Goal: Find specific page/section: Find specific page/section

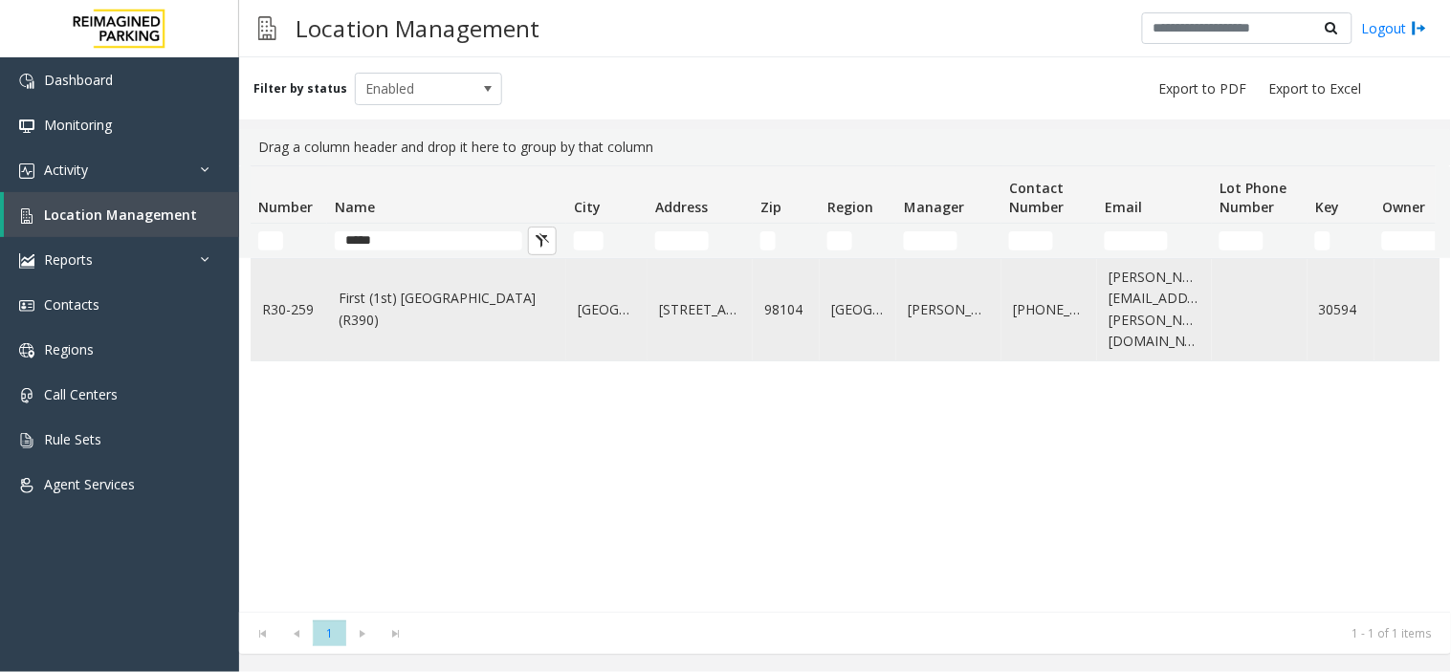
type input "*****"
click at [431, 314] on link "First (1st) [GEOGRAPHIC_DATA] (R390)" at bounding box center [447, 309] width 216 height 43
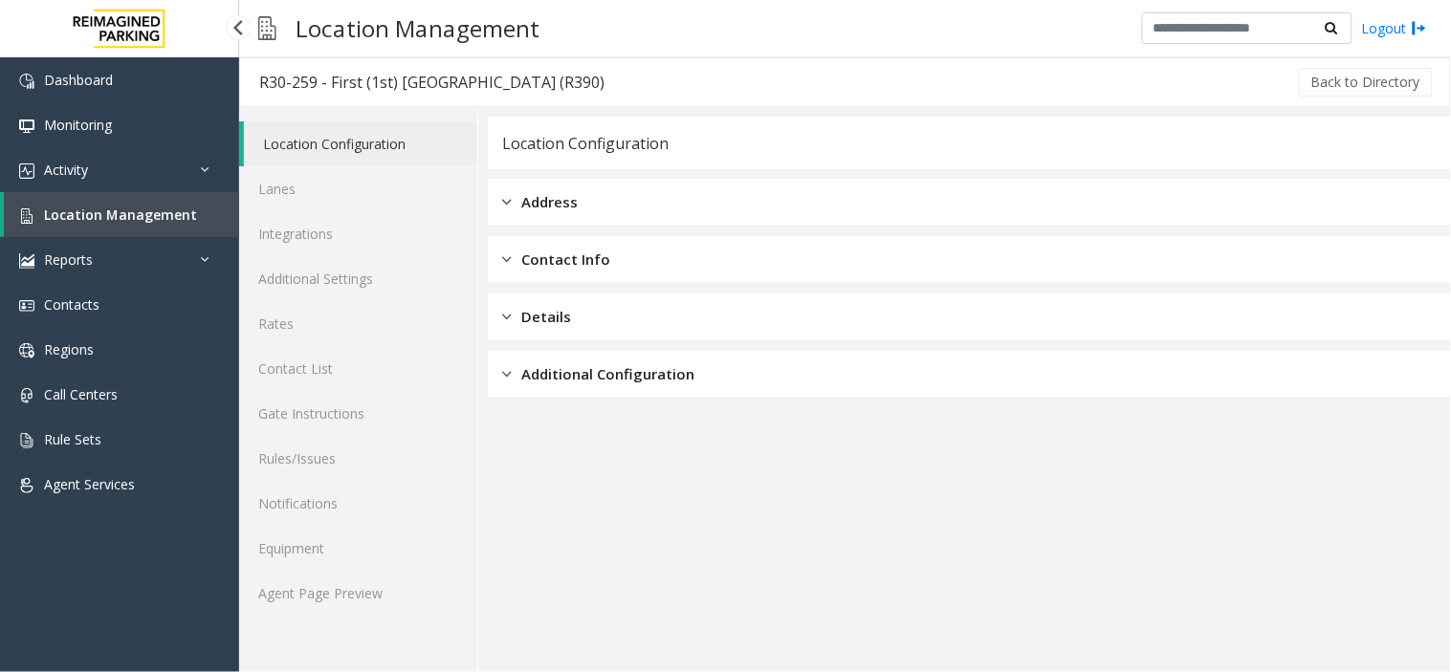
click at [154, 217] on span "Location Management" at bounding box center [120, 215] width 153 height 18
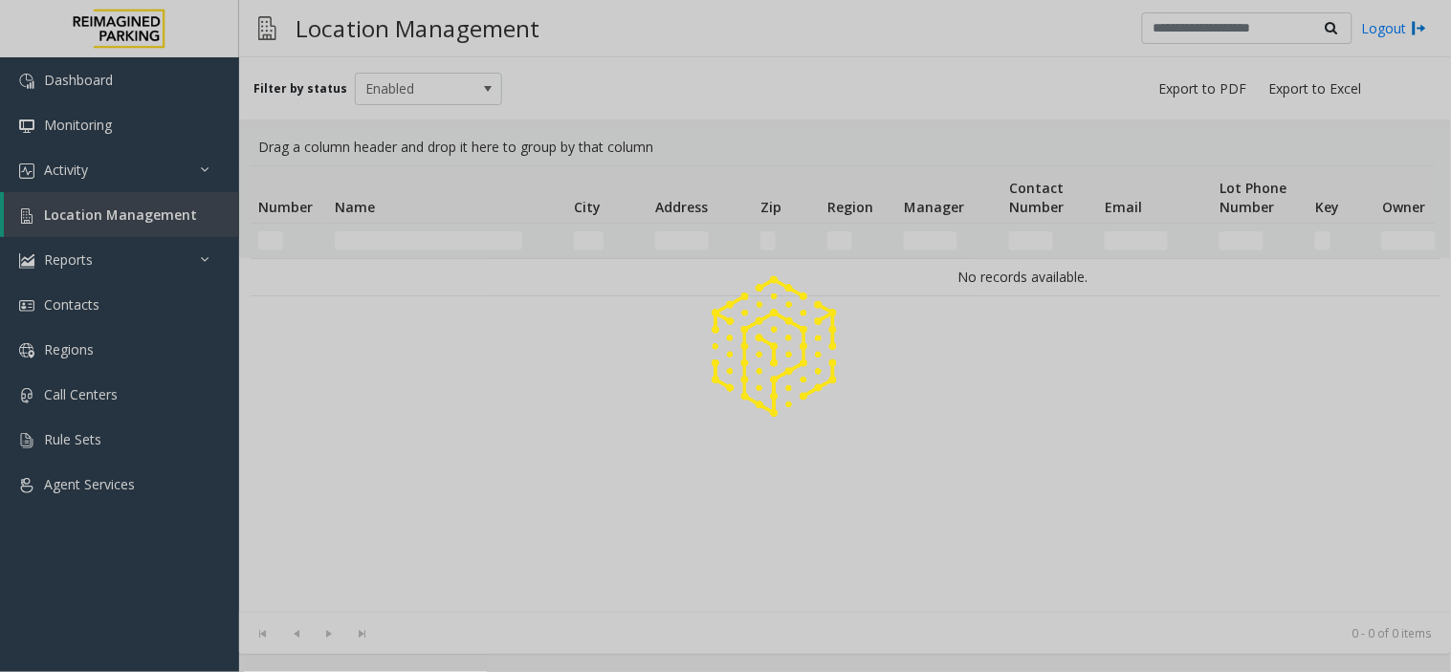
click at [154, 217] on div at bounding box center [725, 336] width 1451 height 672
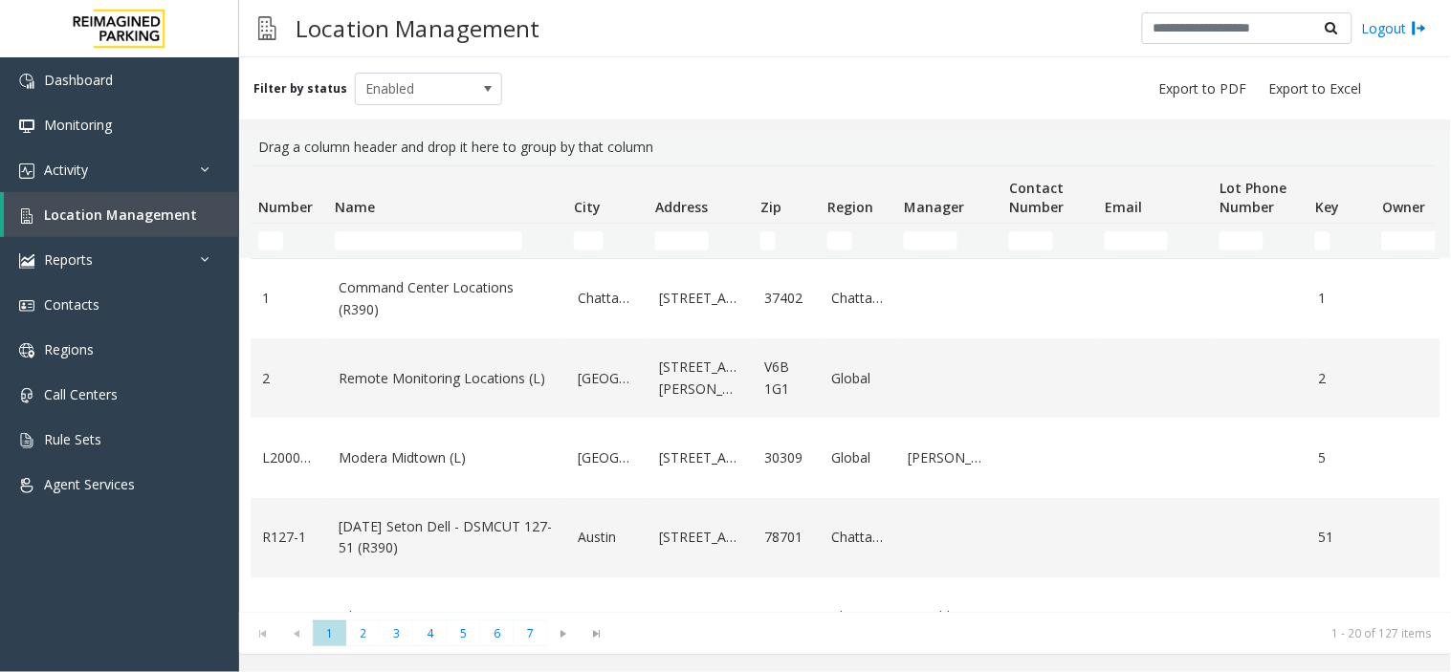
click at [381, 230] on td "Name Filter" at bounding box center [446, 241] width 239 height 34
click at [384, 232] on input "Name Filter" at bounding box center [428, 240] width 187 height 19
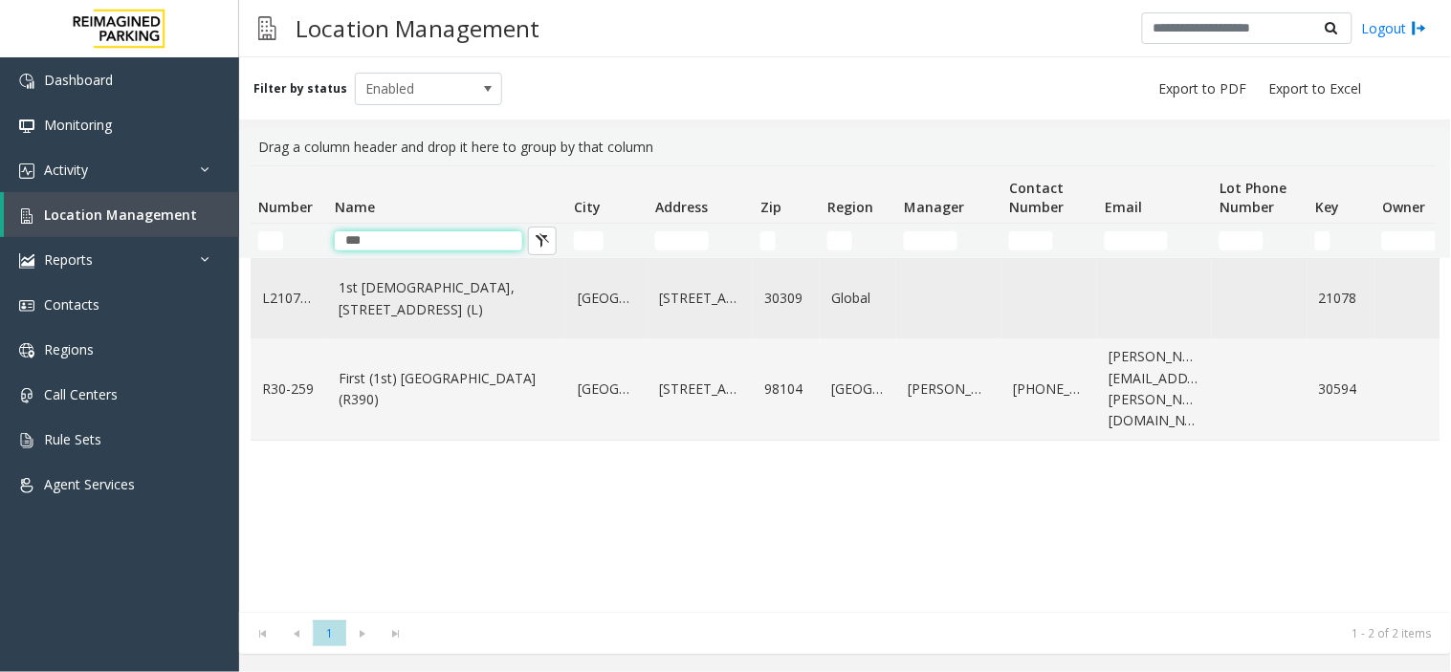
type input "***"
click at [415, 310] on link "1st [DEMOGRAPHIC_DATA], [STREET_ADDRESS] (L)" at bounding box center [447, 298] width 216 height 43
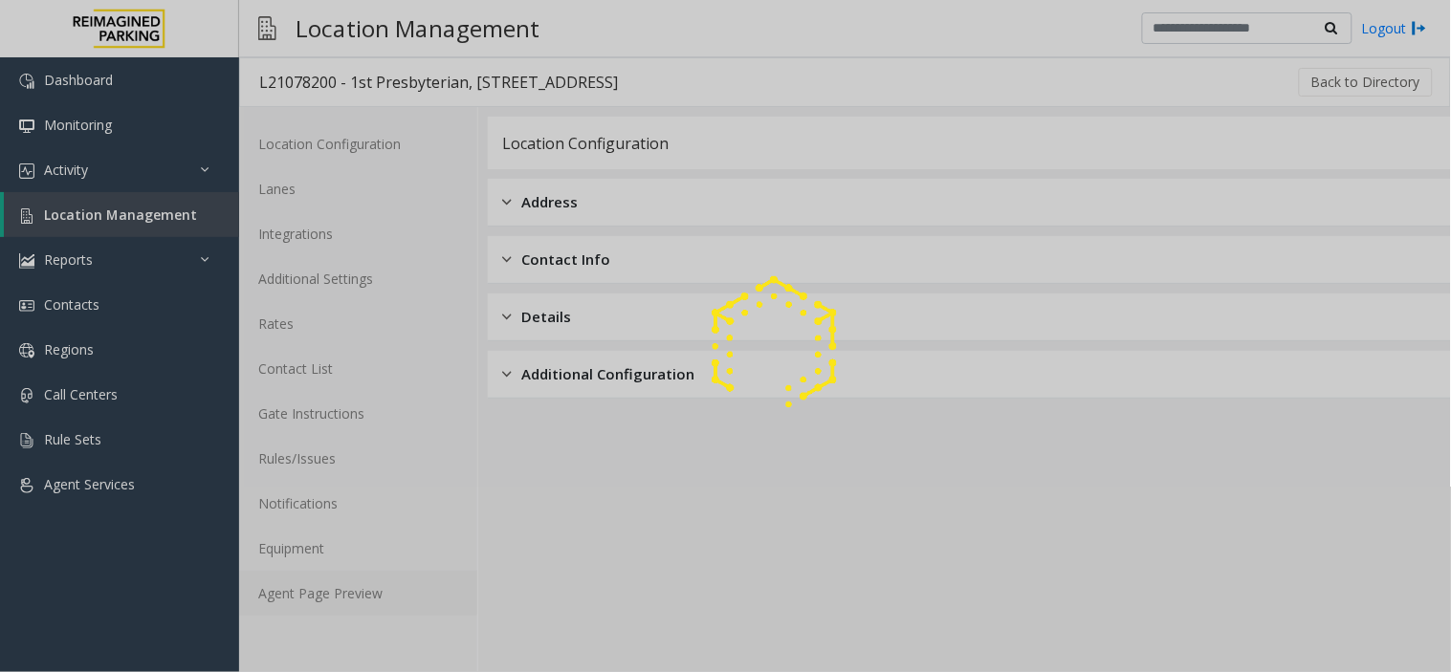
click at [328, 583] on link "Agent Page Preview" at bounding box center [358, 593] width 238 height 45
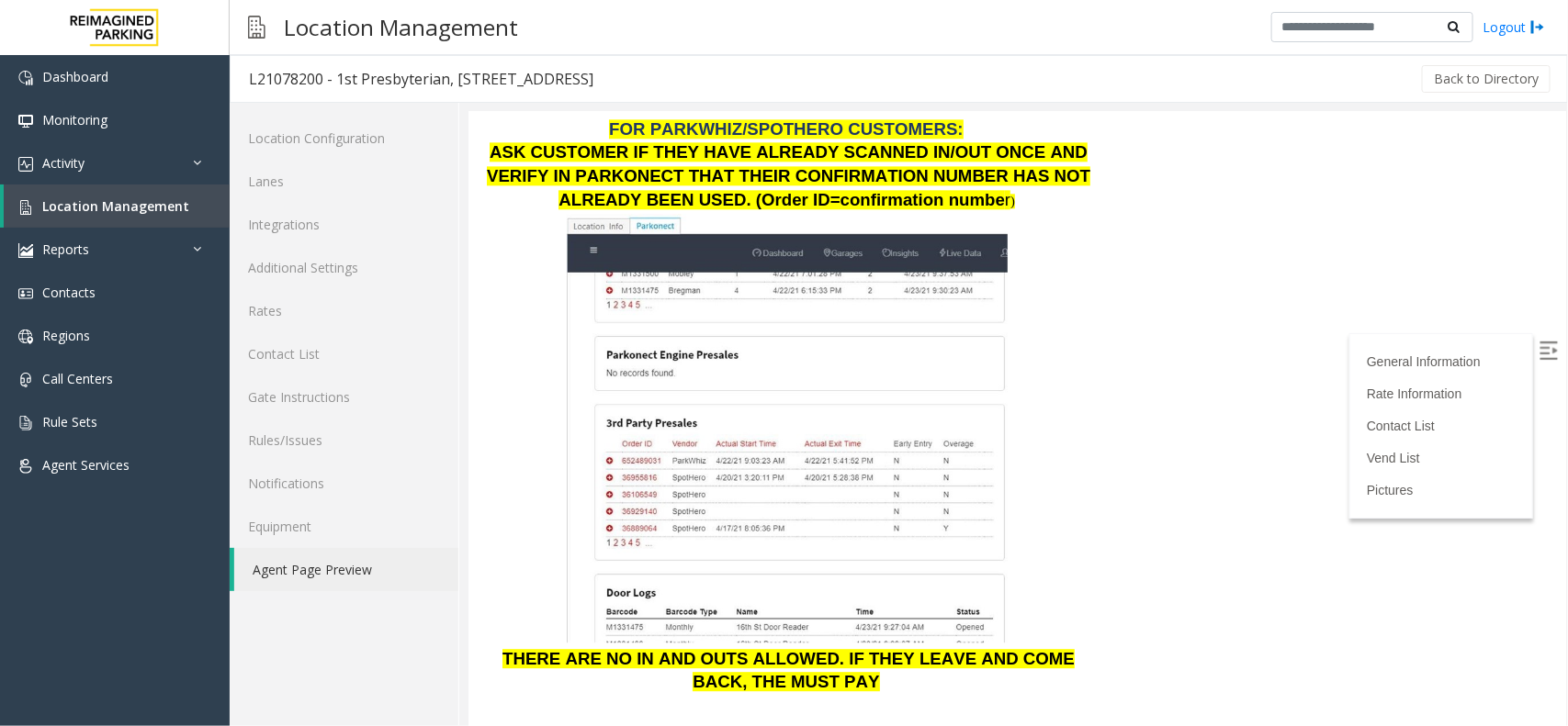
scroll to position [1798, 0]
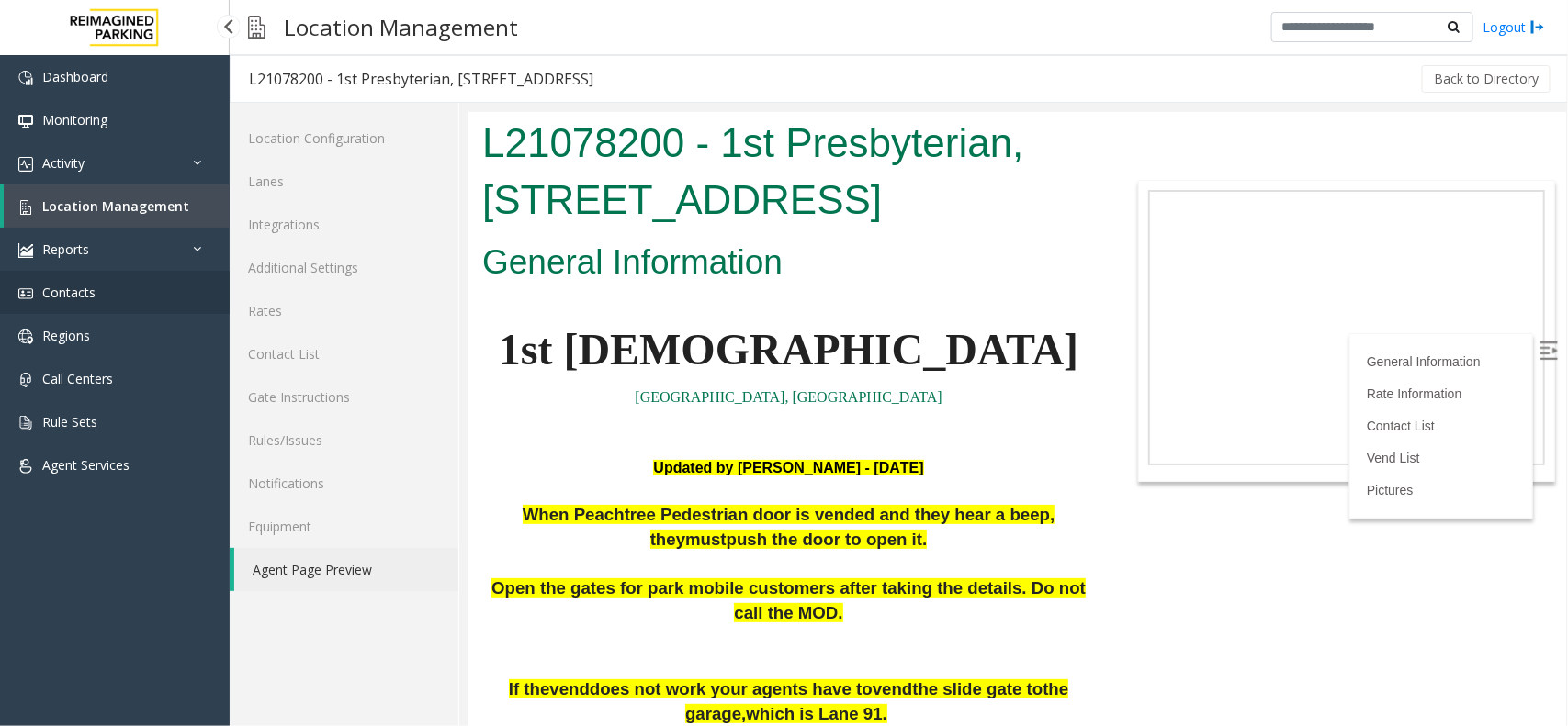
scroll to position [1798, 0]
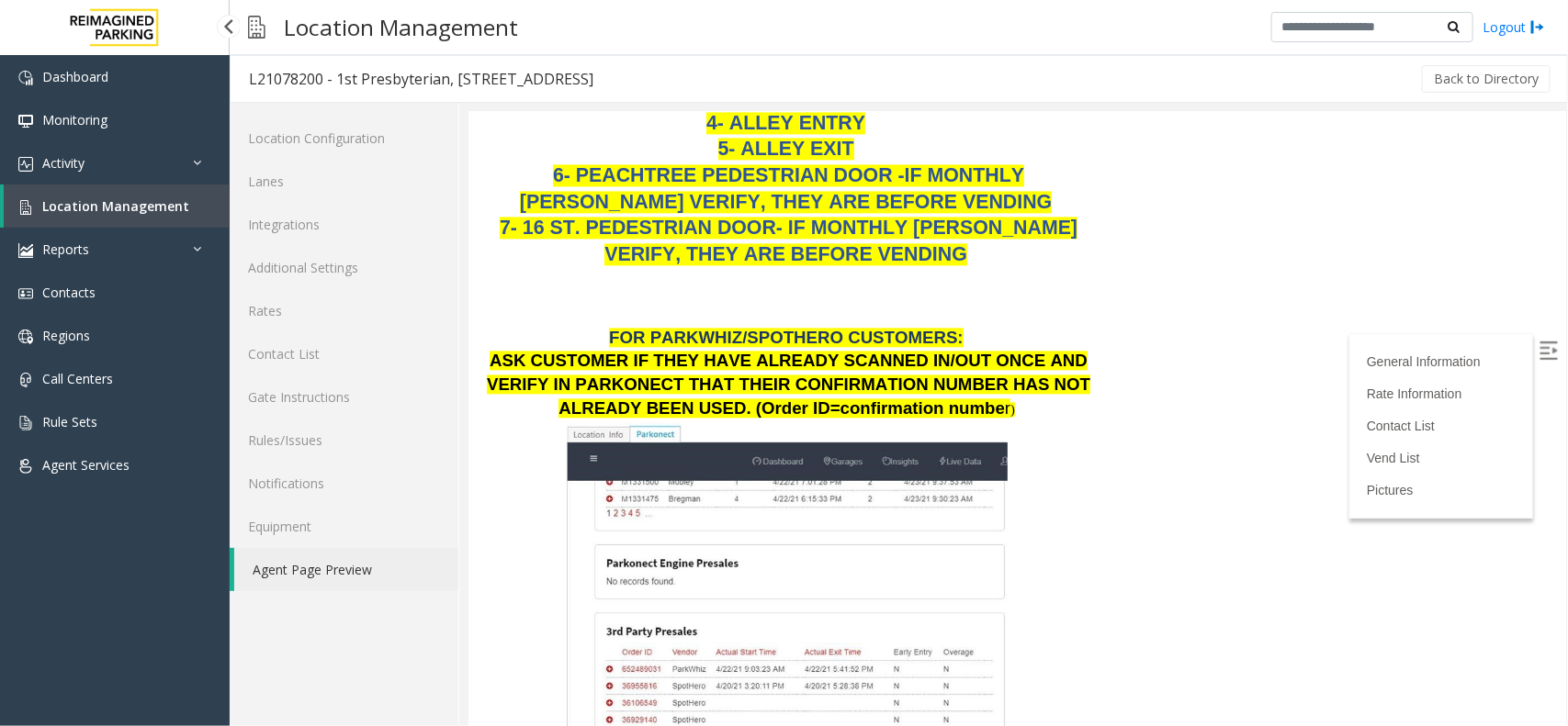
click at [90, 207] on span "Location Management" at bounding box center [115, 206] width 147 height 17
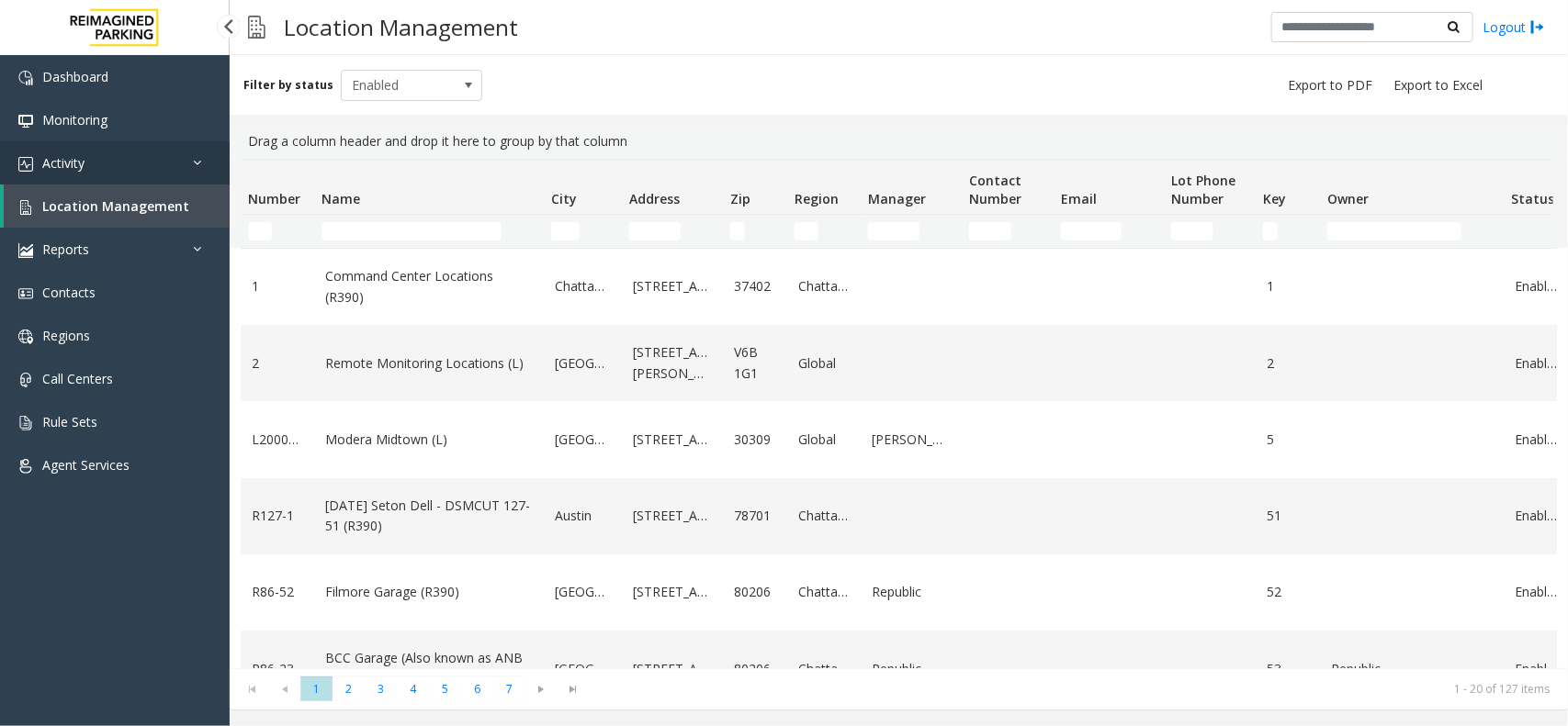
click at [139, 162] on link "Activity" at bounding box center [114, 162] width 230 height 43
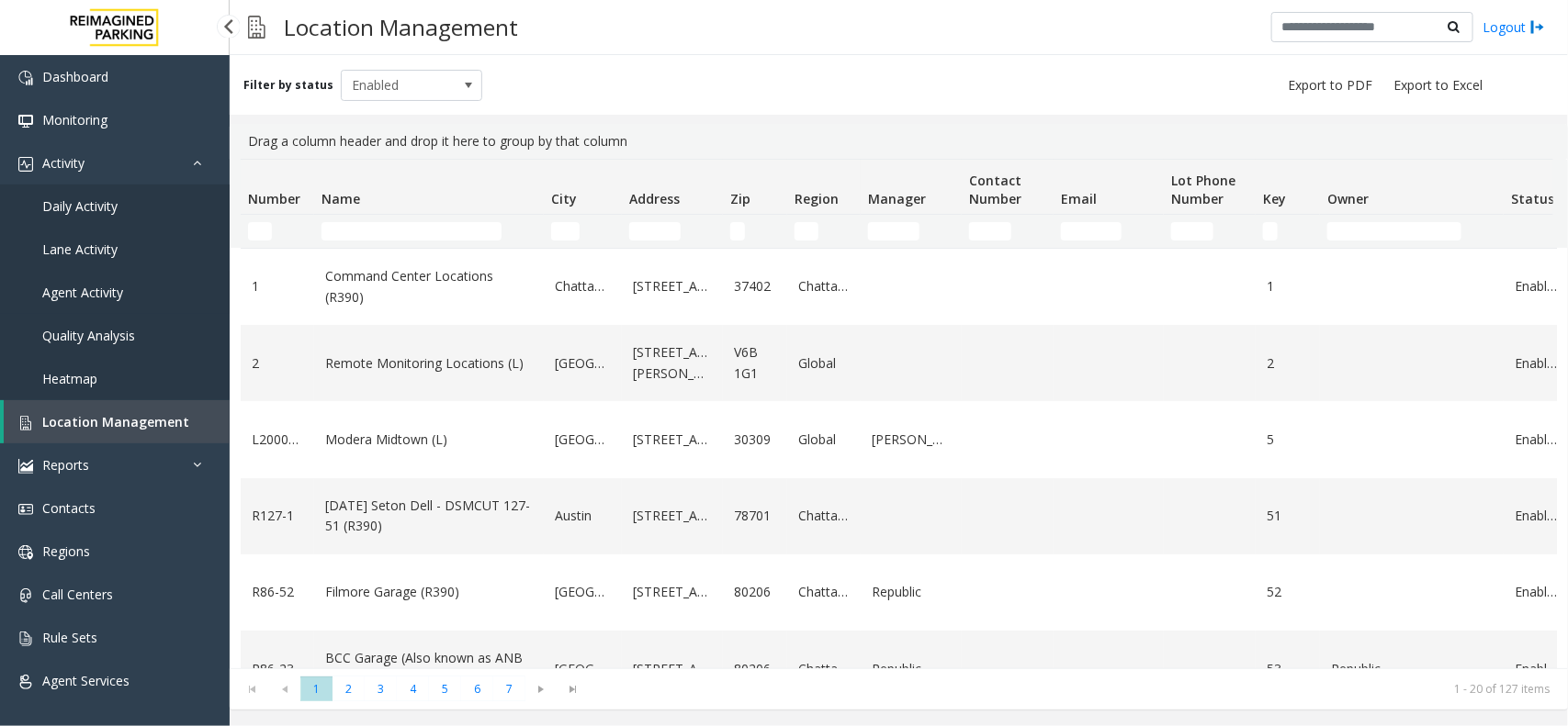
click at [83, 290] on span "Agent Activity" at bounding box center [83, 292] width 81 height 17
